Goal: Information Seeking & Learning: Learn about a topic

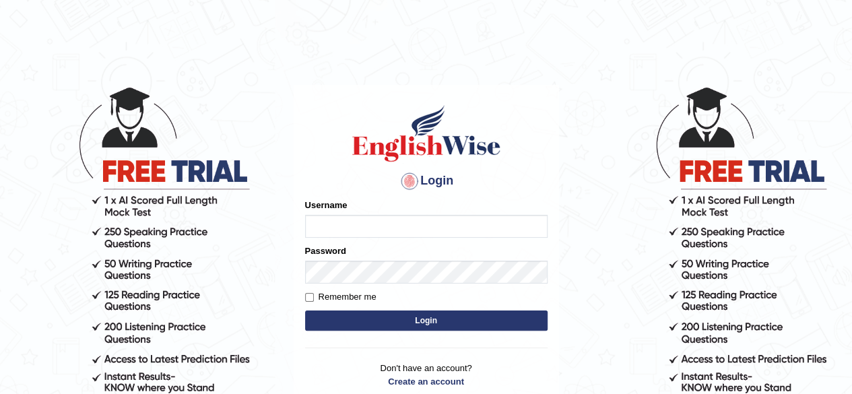
type input "pavithragowda"
click at [462, 320] on button "Login" at bounding box center [426, 320] width 242 height 20
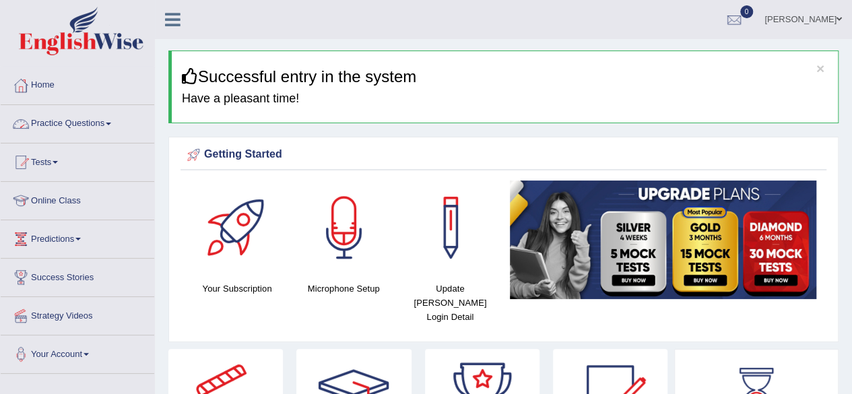
click at [92, 129] on link "Practice Questions" at bounding box center [77, 122] width 153 height 34
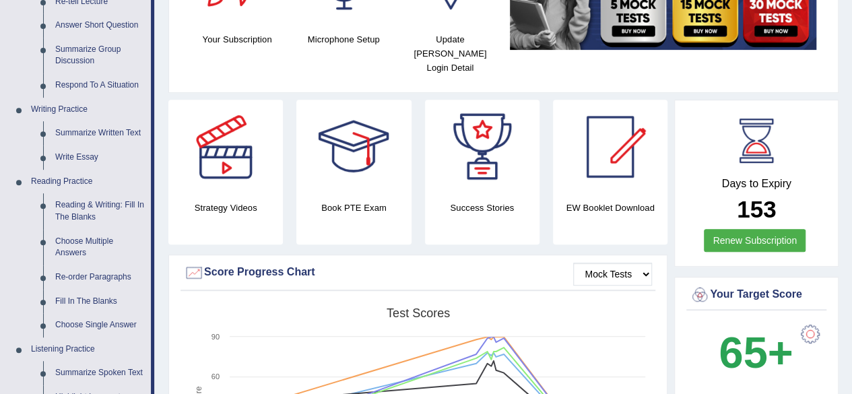
scroll to position [252, 0]
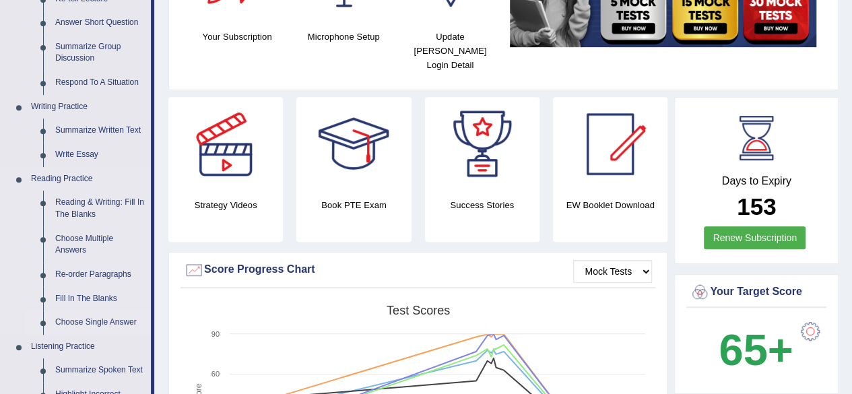
click at [112, 320] on link "Choose Single Answer" at bounding box center [100, 322] width 102 height 24
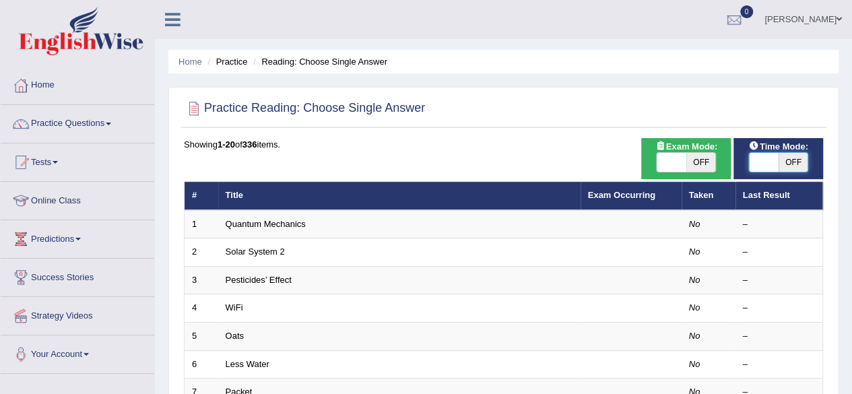
click at [762, 168] on span at bounding box center [764, 162] width 30 height 19
checkbox input "true"
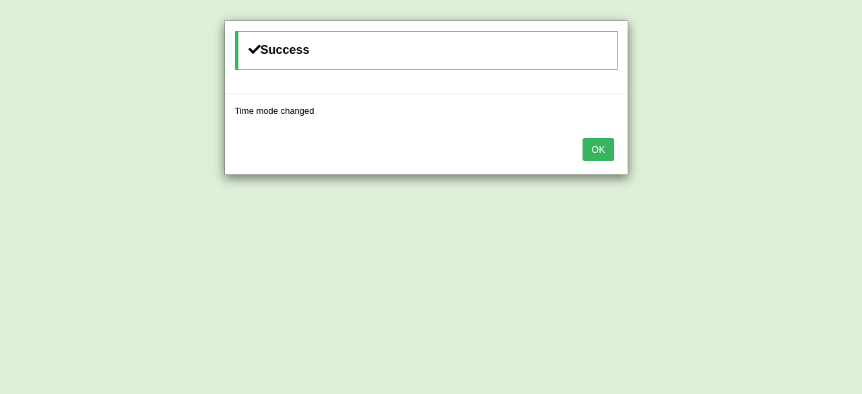
click at [597, 152] on button "OK" at bounding box center [597, 149] width 31 height 23
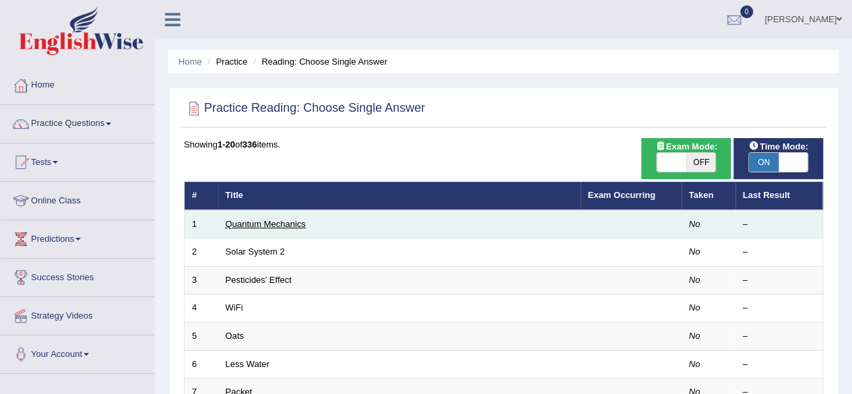
click at [277, 221] on link "Quantum Mechanics" at bounding box center [266, 224] width 80 height 10
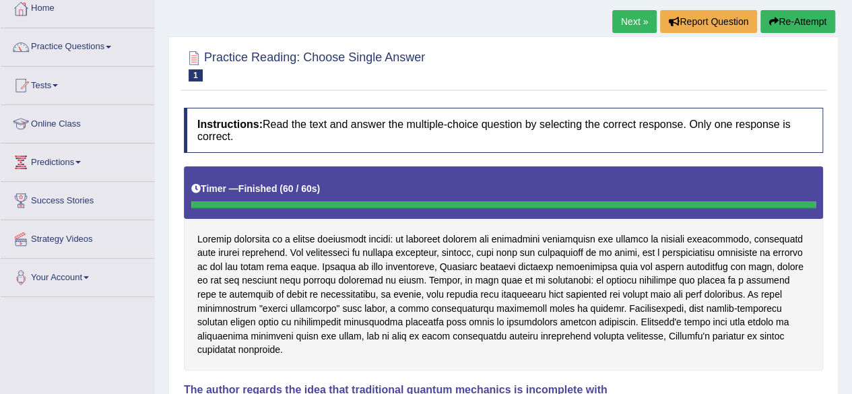
scroll to position [76, 0]
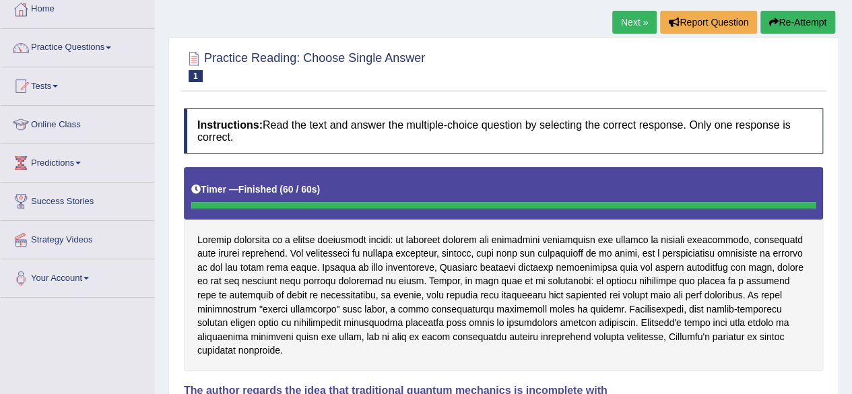
click at [804, 20] on button "Re-Attempt" at bounding box center [797, 22] width 75 height 23
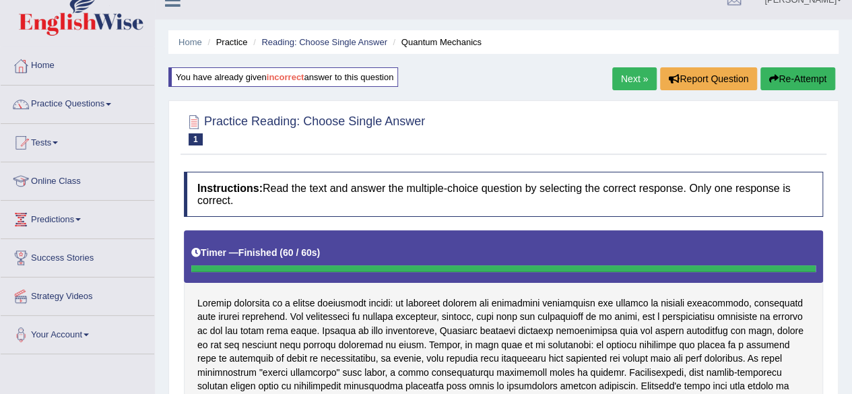
scroll to position [13, 0]
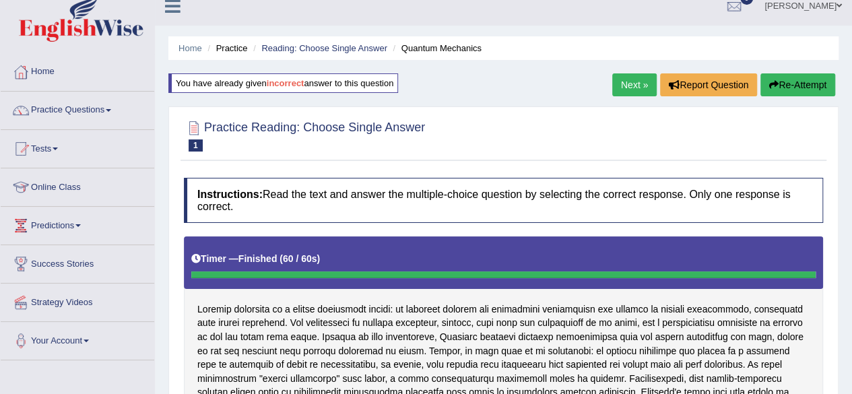
click at [624, 83] on link "Next »" at bounding box center [634, 84] width 44 height 23
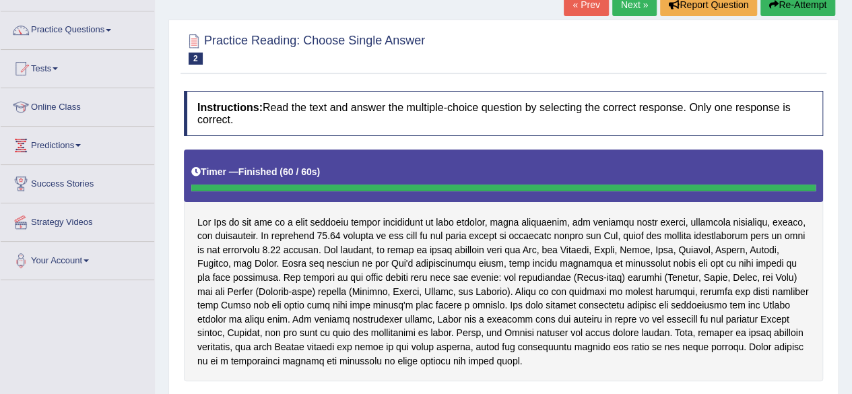
scroll to position [93, 0]
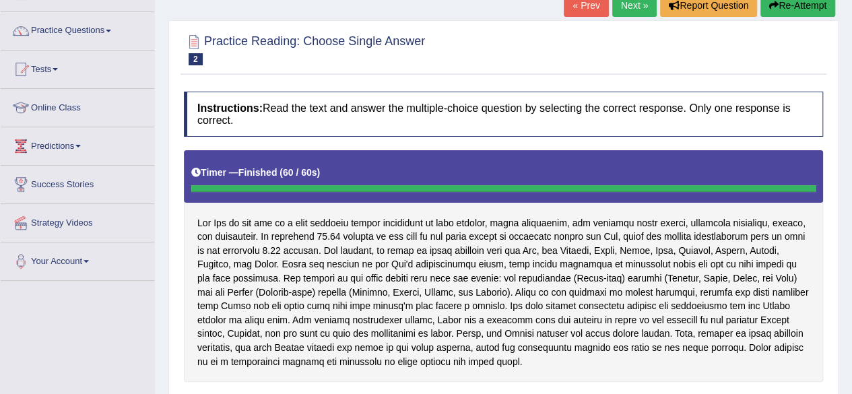
click at [803, 5] on button "Re-Attempt" at bounding box center [797, 5] width 75 height 23
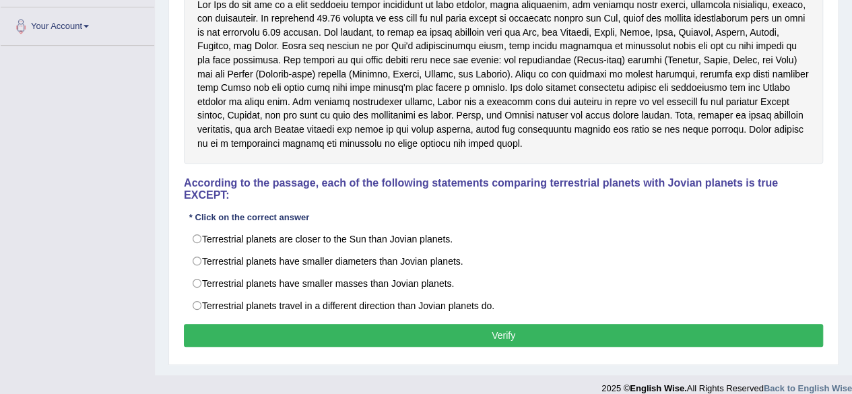
scroll to position [329, 0]
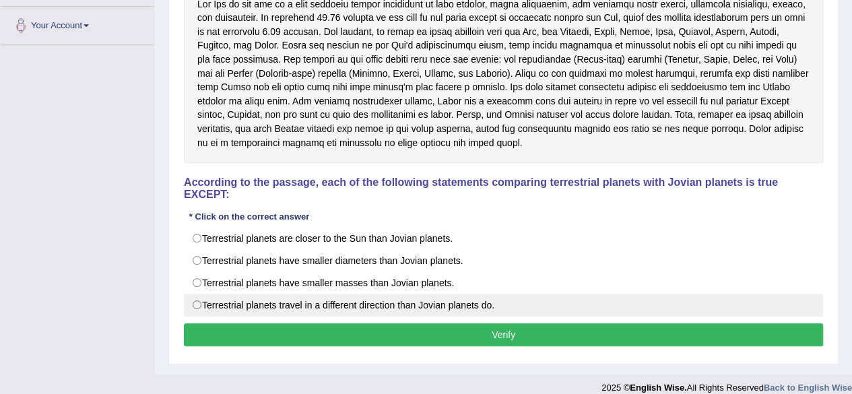
click at [197, 301] on label "Terrestrial planets travel in a different direction than Jovian planets do." at bounding box center [503, 305] width 639 height 23
radio input "true"
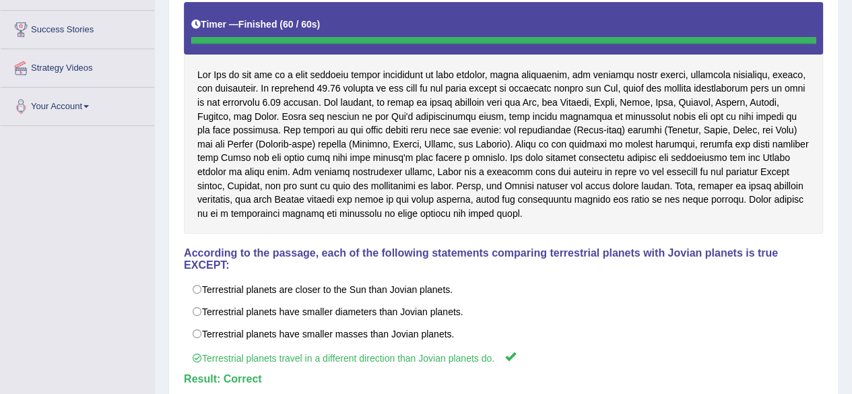
scroll to position [249, 0]
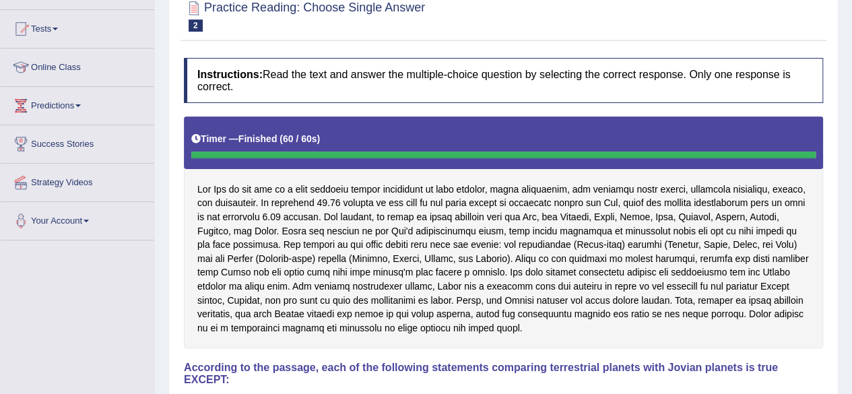
drag, startPoint x: 861, startPoint y: 242, endPoint x: 861, endPoint y: 114, distance: 127.2
click at [851, 114] on html "Toggle navigation Home Practice Questions Speaking Practice Read Aloud Repeat S…" at bounding box center [426, 64] width 852 height 394
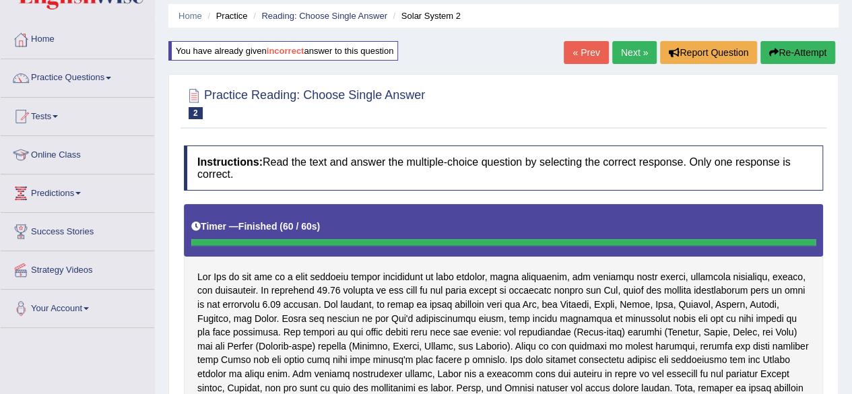
scroll to position [40, 0]
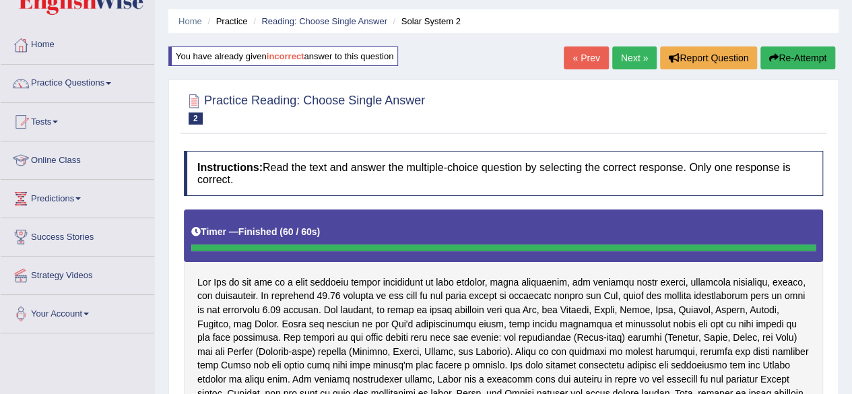
click at [808, 48] on button "Re-Attempt" at bounding box center [797, 57] width 75 height 23
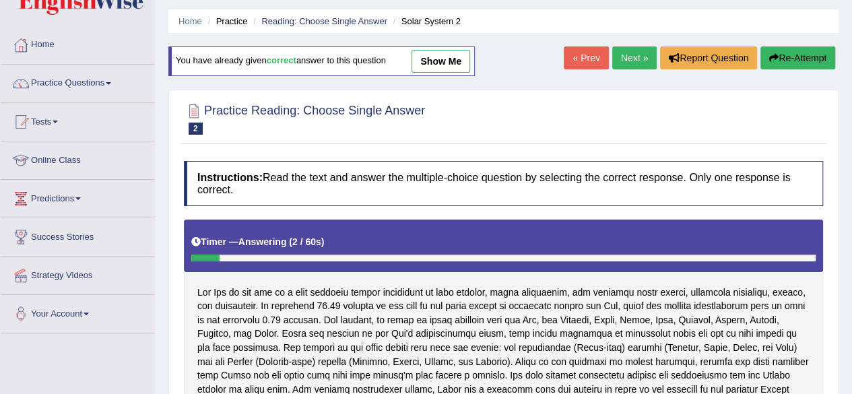
click at [626, 52] on link "Next »" at bounding box center [634, 57] width 44 height 23
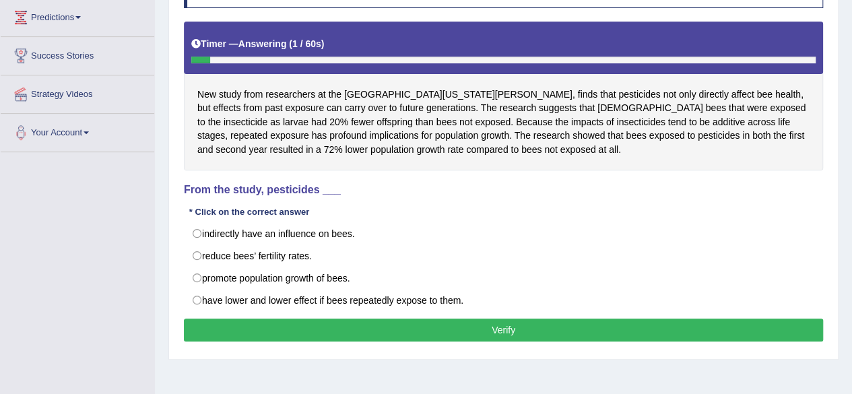
scroll to position [222, 0]
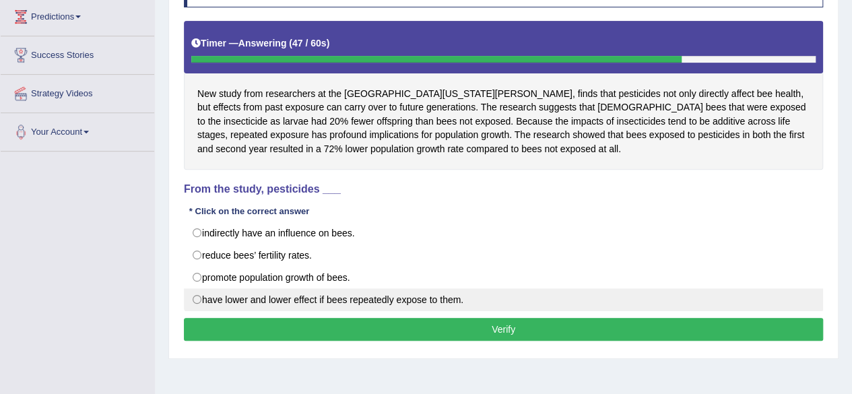
click at [203, 295] on label "have lower and lower effect if bees repeatedly expose to them." at bounding box center [503, 299] width 639 height 23
radio input "true"
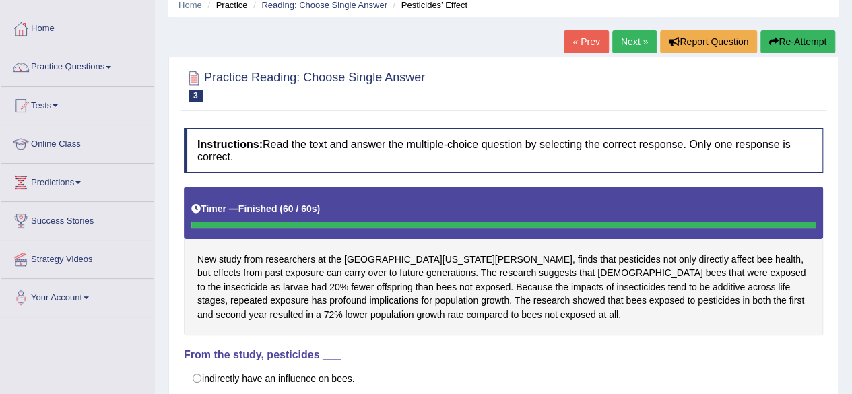
scroll to position [61, 0]
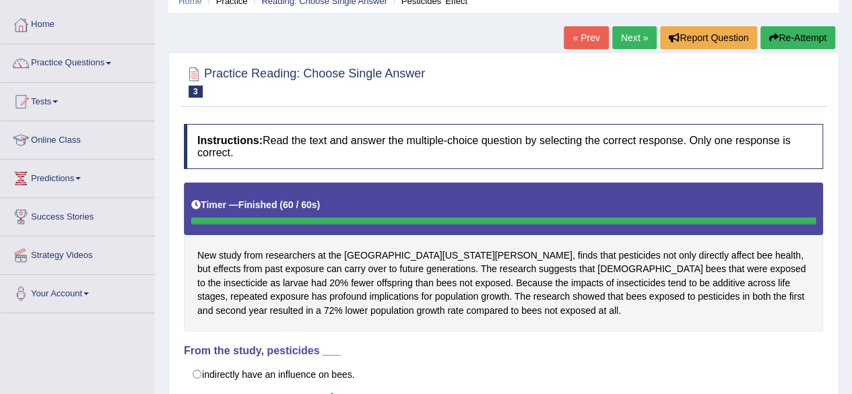
click at [633, 36] on link "Next »" at bounding box center [634, 37] width 44 height 23
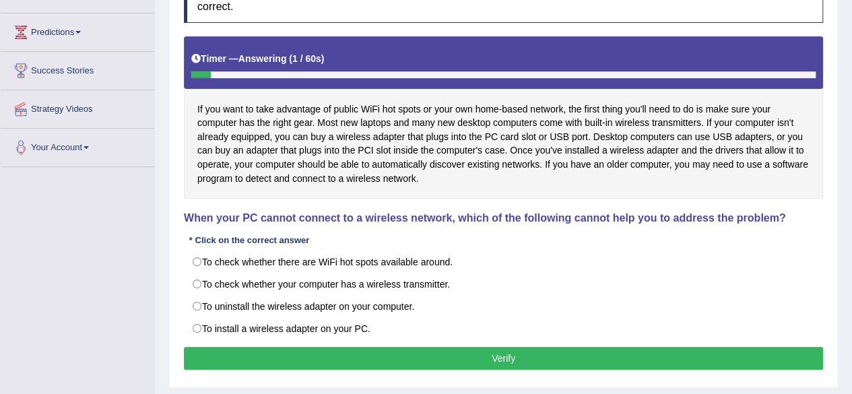
scroll to position [211, 0]
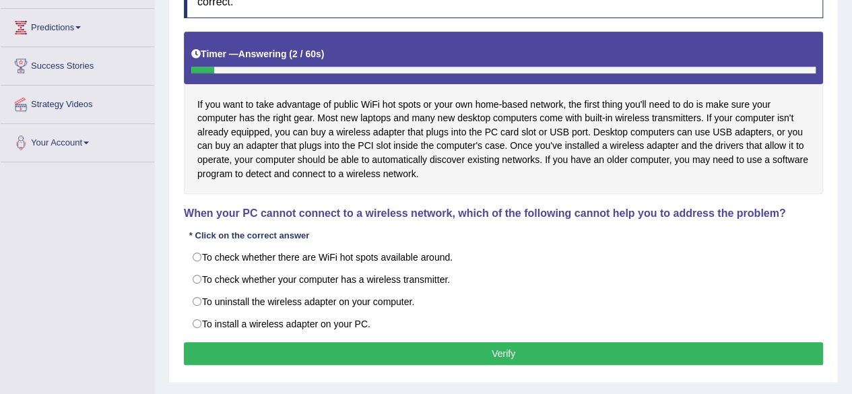
drag, startPoint x: 860, startPoint y: 90, endPoint x: 861, endPoint y: 201, distance: 111.1
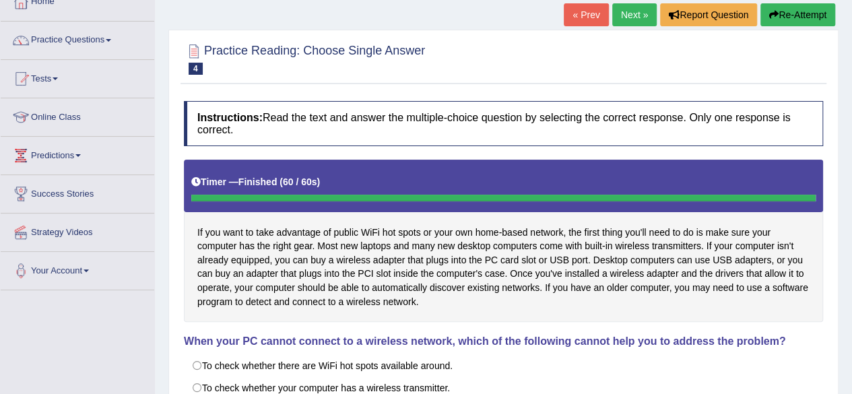
scroll to position [85, 0]
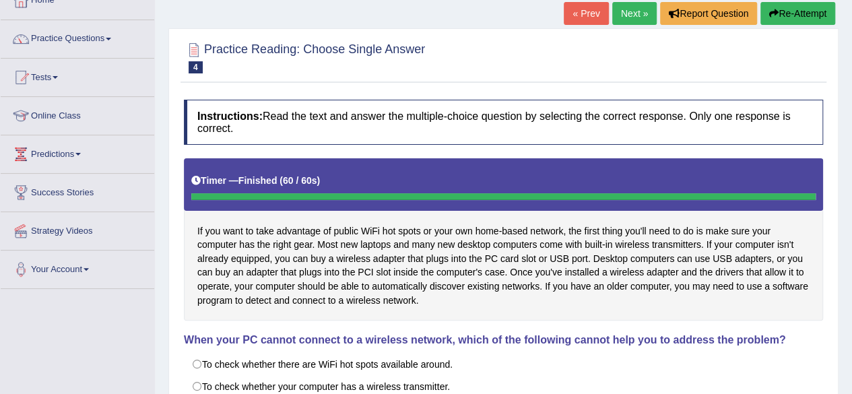
click at [808, 15] on button "Re-Attempt" at bounding box center [797, 13] width 75 height 23
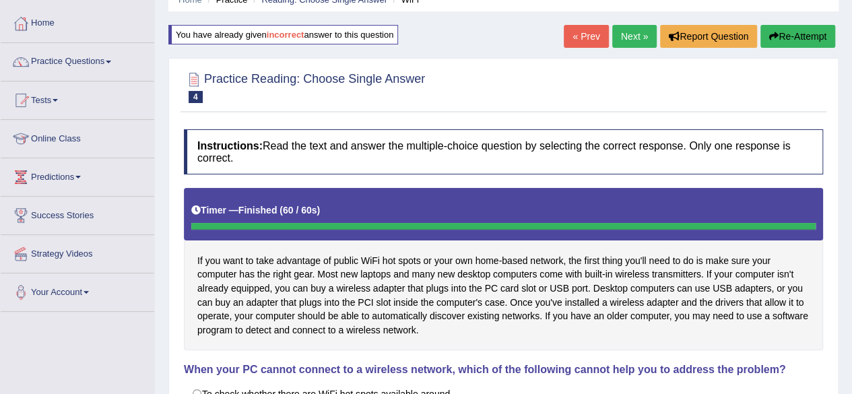
scroll to position [63, 0]
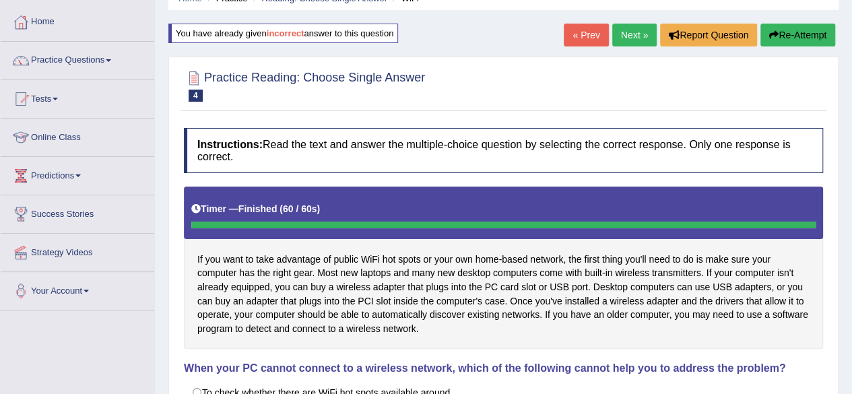
click at [793, 30] on button "Re-Attempt" at bounding box center [797, 35] width 75 height 23
click at [622, 29] on link "Next »" at bounding box center [634, 35] width 44 height 23
click at [624, 31] on link "Next »" at bounding box center [634, 35] width 44 height 23
click at [628, 34] on link "Next »" at bounding box center [634, 35] width 44 height 23
click at [631, 33] on link "Next »" at bounding box center [634, 35] width 44 height 23
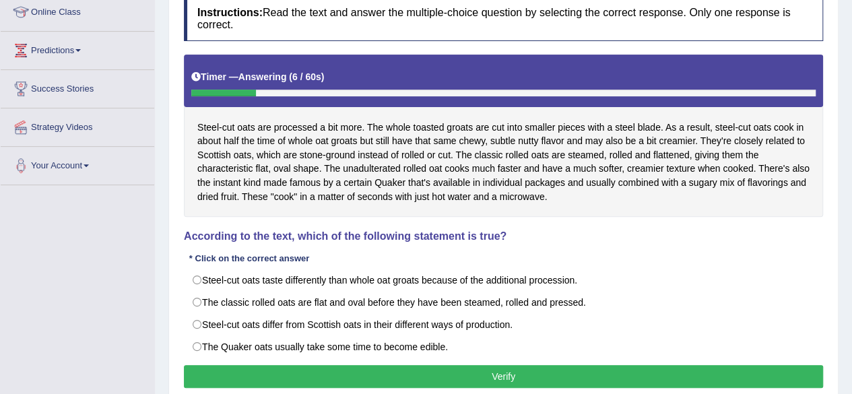
scroll to position [191, 0]
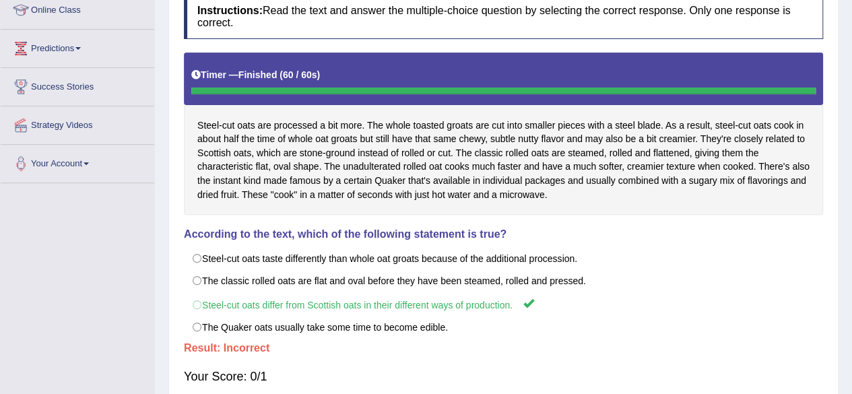
click at [289, 326] on label "The Quaker oats usually take some time to become edible." at bounding box center [503, 327] width 639 height 23
